Goal: Task Accomplishment & Management: Complete application form

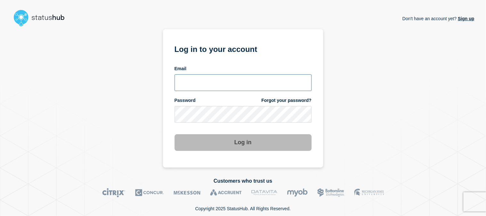
click at [220, 85] on input "email input" at bounding box center [242, 82] width 137 height 17
type input "emeric15@msu.edu"
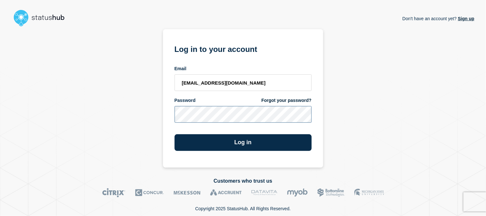
click at [174, 134] on button "Log in" at bounding box center [242, 142] width 137 height 17
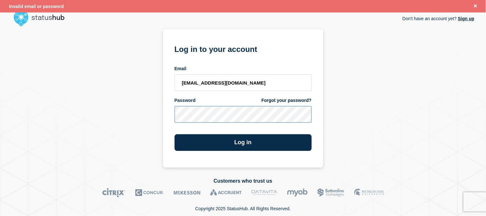
click at [174, 134] on button "Log in" at bounding box center [242, 142] width 137 height 17
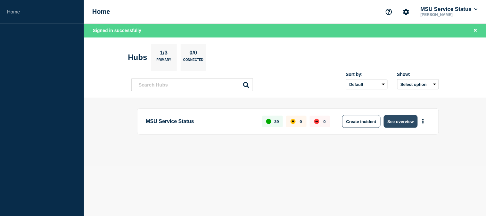
click at [401, 120] on button "See overview" at bounding box center [400, 121] width 34 height 13
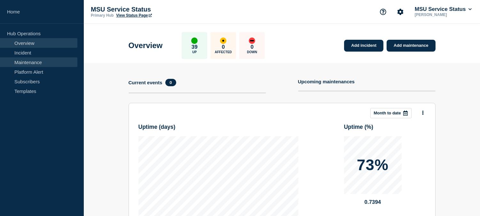
click at [35, 58] on link "Maintenance" at bounding box center [38, 62] width 77 height 10
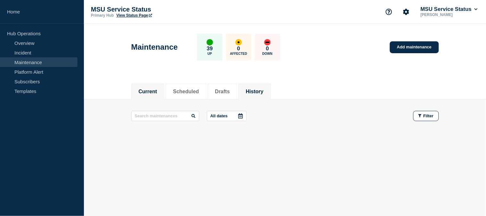
click at [258, 89] on button "History" at bounding box center [254, 92] width 18 height 6
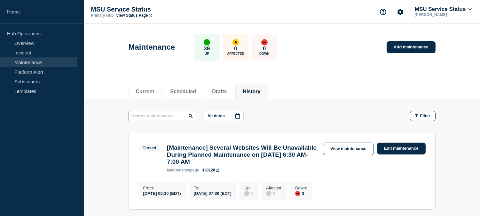
click at [169, 113] on input "text" at bounding box center [163, 116] width 68 height 10
type input "team"
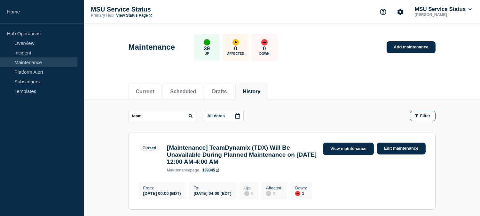
click at [350, 146] on link "View maintenance" at bounding box center [348, 148] width 51 height 12
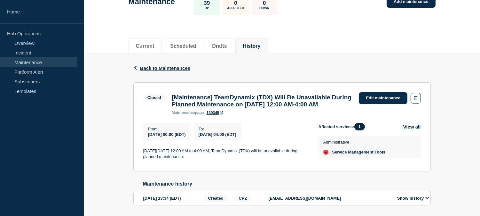
scroll to position [71, 0]
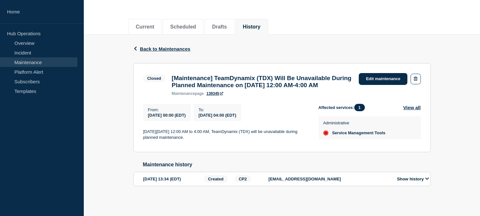
drag, startPoint x: 170, startPoint y: 68, endPoint x: 292, endPoint y: 89, distance: 123.3
click at [292, 89] on div "[Maintenance] TeamDynamix (TDX) Will Be Unavailable During Planned Maintenance …" at bounding box center [263, 85] width 188 height 21
copy h3 "[Maintenance] TeamDynamix (TDX) Will Be Unavailable During Planned Maintenance …"
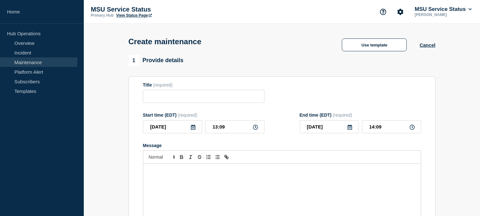
click at [181, 185] on div "Message" at bounding box center [282, 202] width 278 height 77
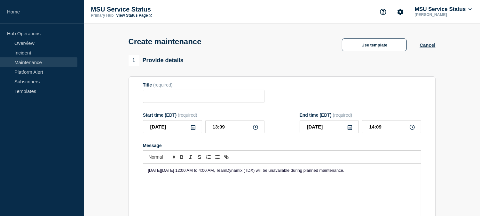
click at [192, 128] on icon at bounding box center [193, 127] width 5 height 5
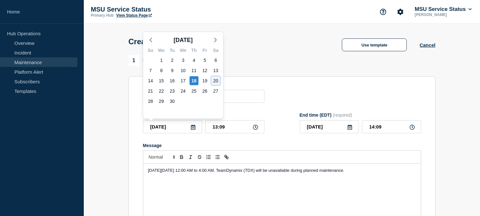
click at [215, 82] on div "20" at bounding box center [216, 80] width 9 height 9
type input "[DATE]"
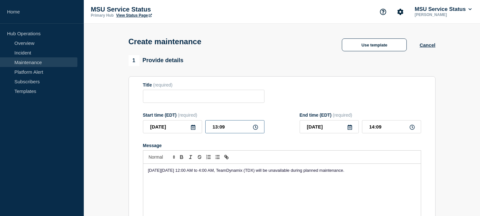
drag, startPoint x: 225, startPoint y: 127, endPoint x: 205, endPoint y: 125, distance: 19.9
click at [205, 125] on input "13:09" at bounding box center [234, 126] width 59 height 13
type input "00:00"
drag, startPoint x: 385, startPoint y: 127, endPoint x: 372, endPoint y: 127, distance: 13.1
click at [372, 127] on input "01:00" at bounding box center [391, 126] width 59 height 13
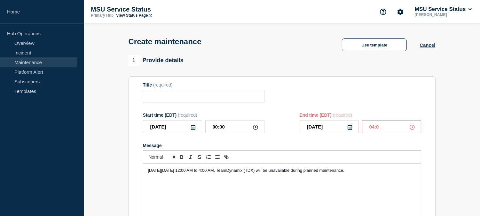
type input "04:00"
click at [184, 98] on input "Title" at bounding box center [204, 96] width 122 height 13
paste input "[Maintenance] TeamDynamix (TDX) Will Be Unavailable During Planned Maintenance …"
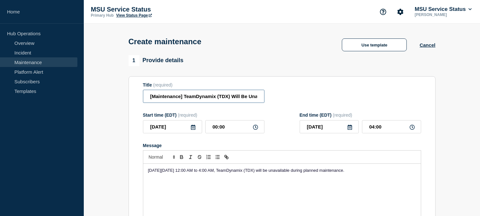
scroll to position [0, 160]
click at [202, 97] on input "[Maintenance] TeamDynamix (TDX) Will Be Unavailable During Planned Maintenance …" at bounding box center [204, 96] width 122 height 13
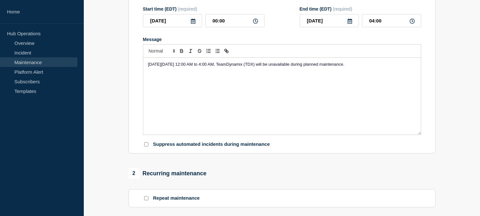
scroll to position [107, 0]
type input "[Maintenance] TeamDynamix (TDX) Will Be Unavailable During Planned Maintenance …"
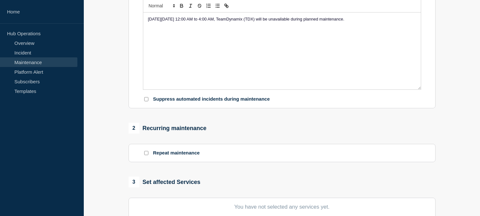
scroll to position [213, 0]
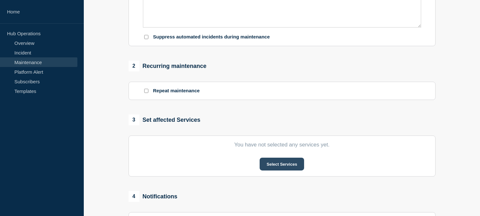
click at [269, 164] on button "Select Services" at bounding box center [282, 163] width 44 height 13
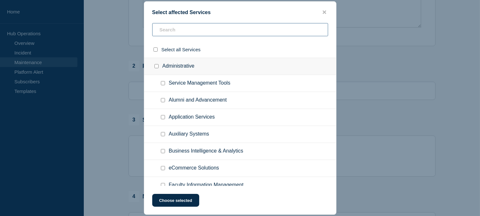
click at [193, 30] on input "text" at bounding box center [240, 29] width 176 height 13
drag, startPoint x: 162, startPoint y: 84, endPoint x: 164, endPoint y: 86, distance: 3.6
click at [162, 83] on input "Service Management Tools checkbox" at bounding box center [163, 83] width 4 height 4
checkbox input "true"
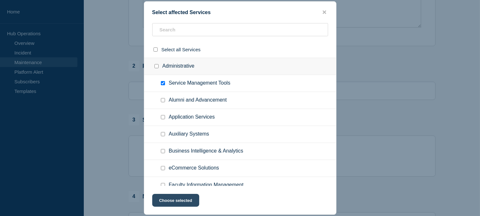
click at [185, 199] on button "Choose selected" at bounding box center [175, 200] width 47 height 13
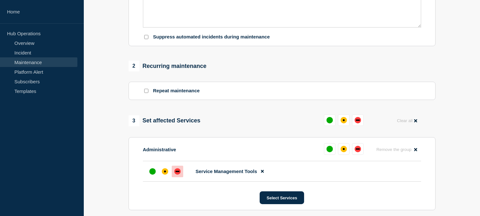
click at [178, 172] on div "down" at bounding box center [178, 171] width 4 height 1
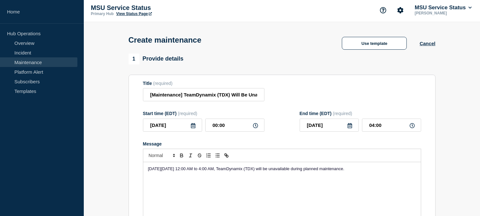
scroll to position [0, 0]
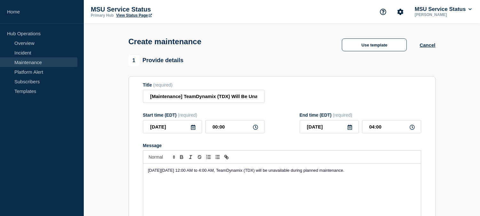
click at [275, 88] on div "Title (required) [Maintenance] TeamDynamix (TDX) Will Be Unavailable During Pla…" at bounding box center [282, 92] width 278 height 21
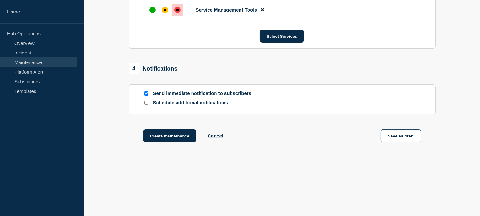
scroll to position [377, 0]
click at [173, 138] on button "Create maintenance" at bounding box center [170, 135] width 54 height 13
